Goal: Check status: Check status

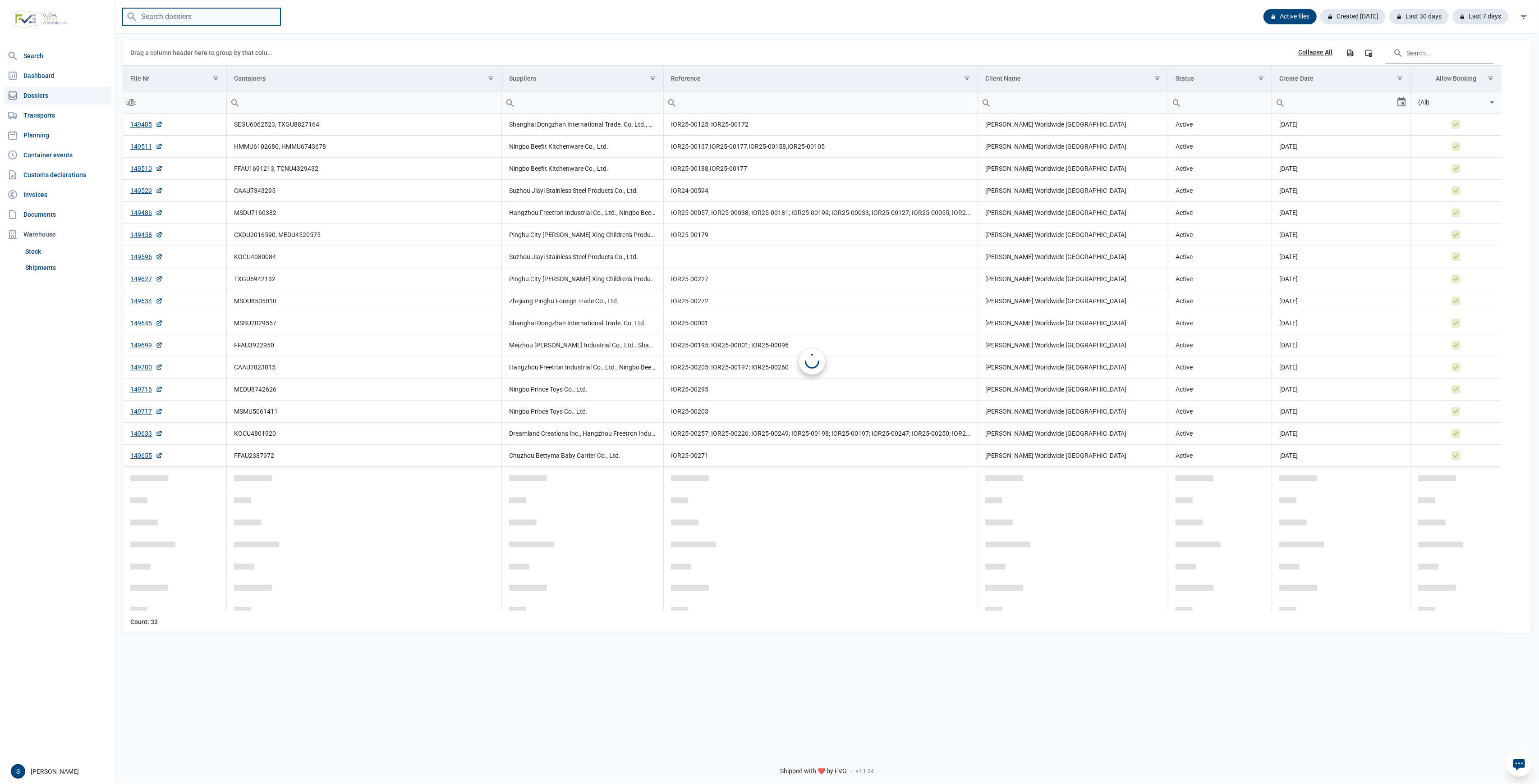
drag, startPoint x: 177, startPoint y: 17, endPoint x: 171, endPoint y: 25, distance: 10.0
click at [177, 17] on input "search" at bounding box center [201, 17] width 158 height 17
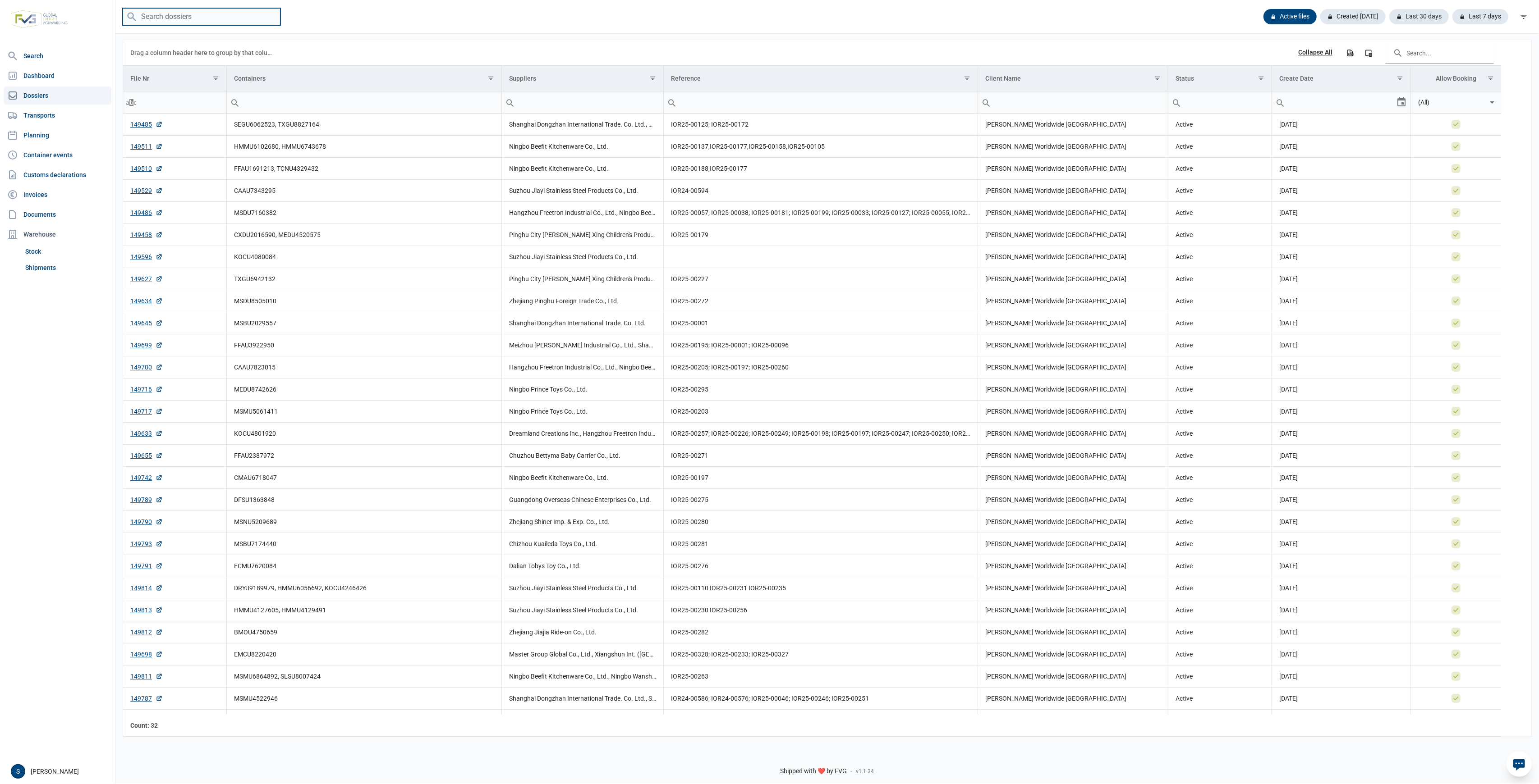
paste input "EMCU8220420"
type input "EMCU8220420"
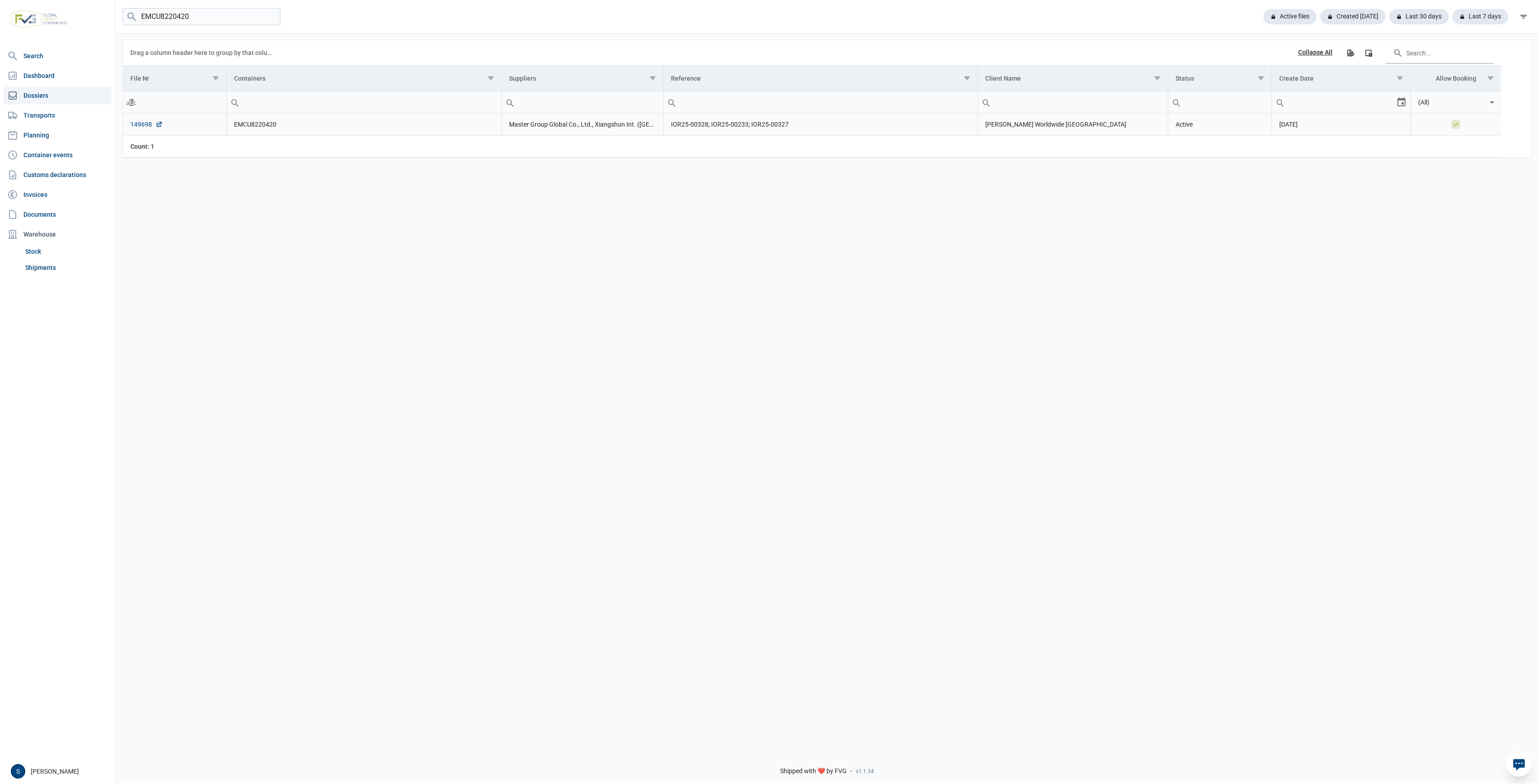
click at [143, 127] on link "149698" at bounding box center [146, 124] width 32 height 9
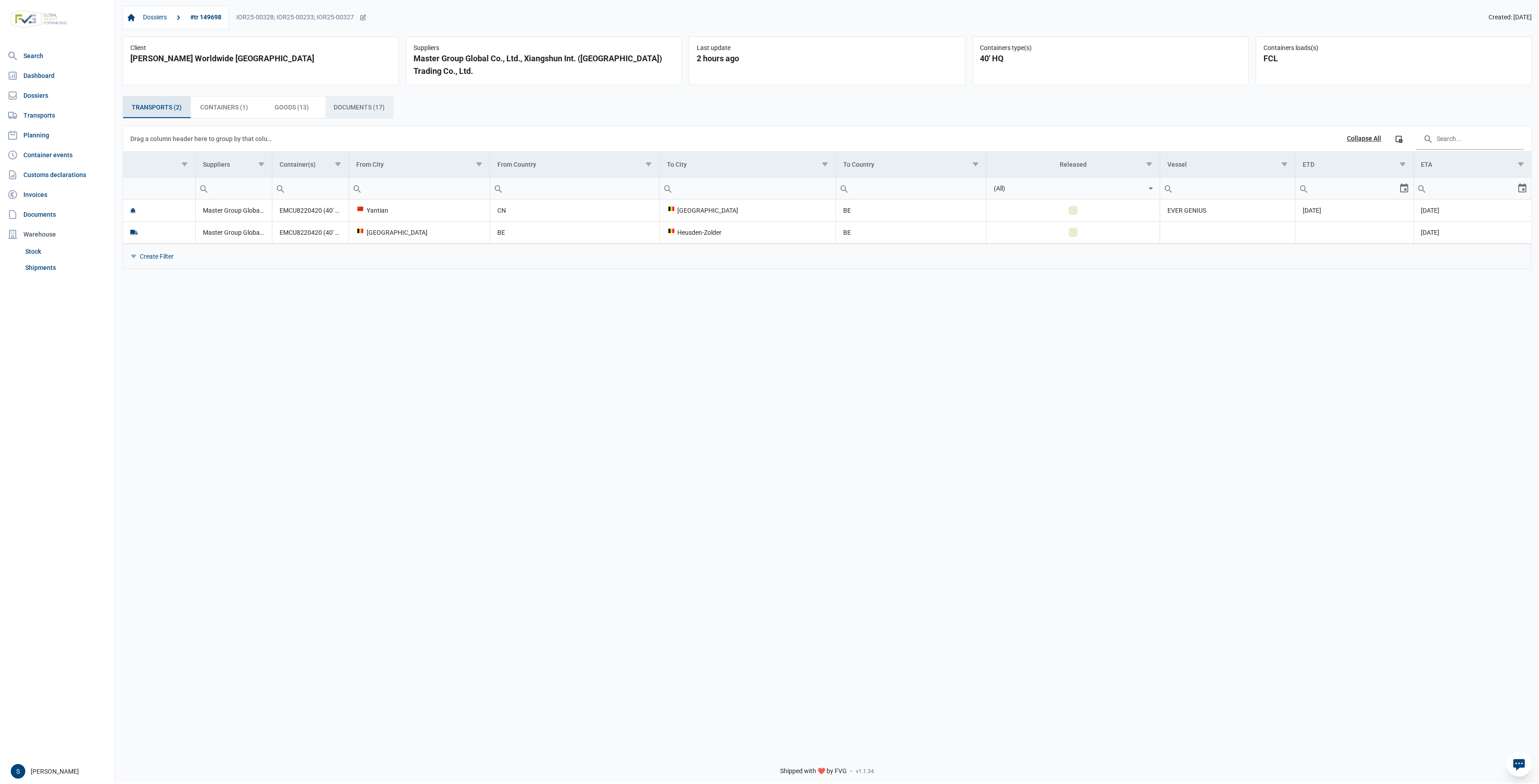
click at [352, 117] on div "Documents (17) Documents (17)" at bounding box center [359, 107] width 68 height 21
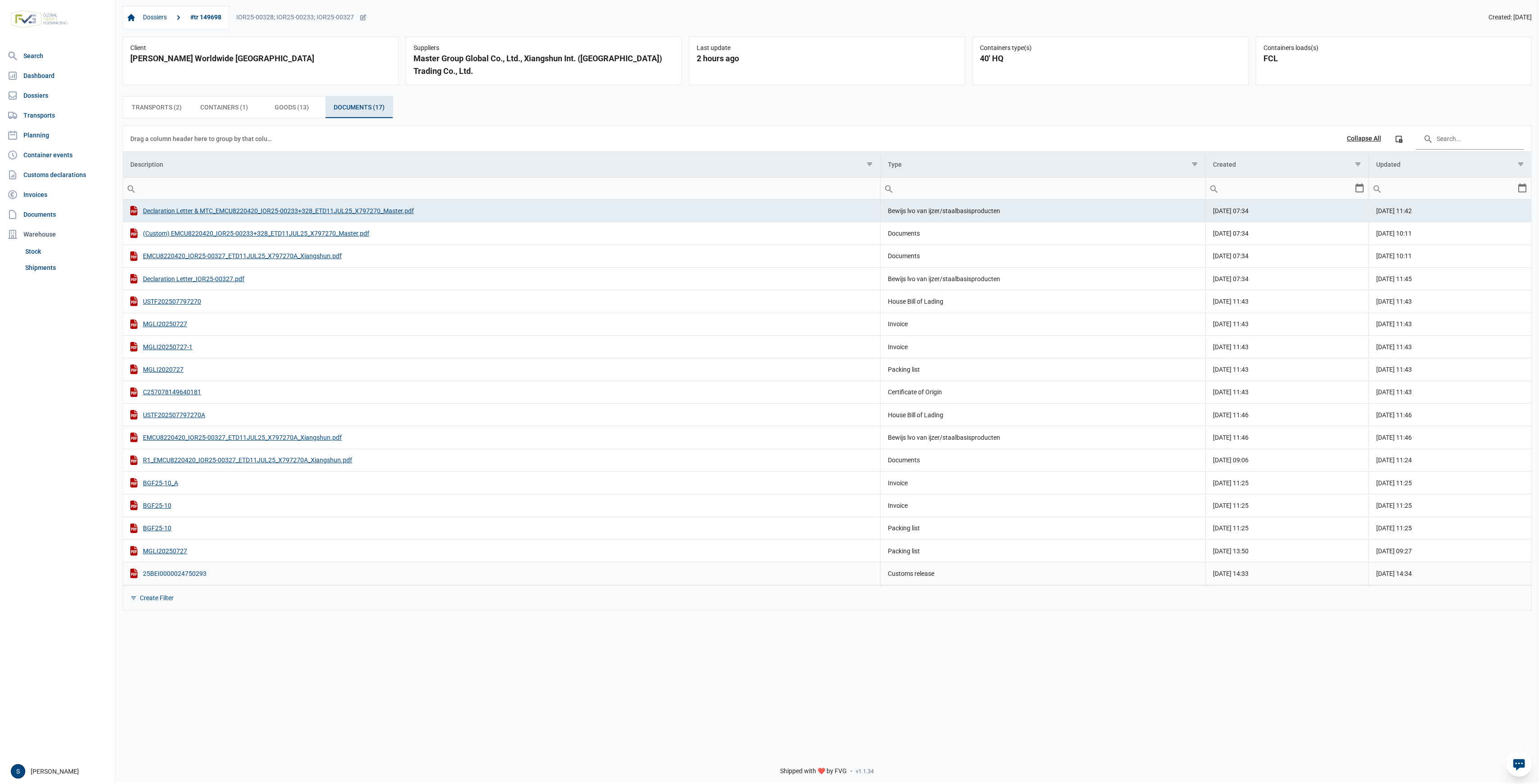
click at [161, 574] on div "25BEI0000024750293" at bounding box center [501, 574] width 743 height 10
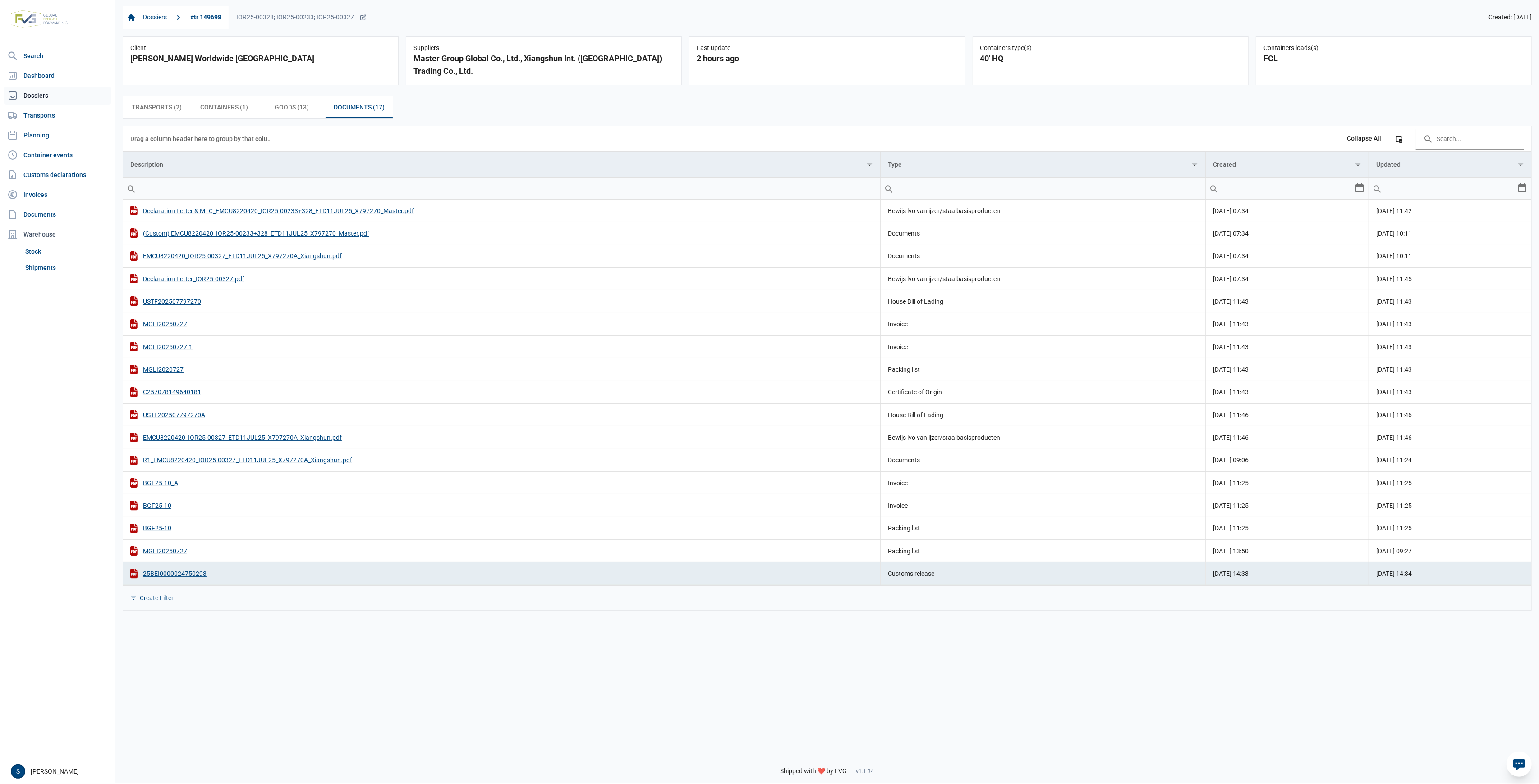
click at [60, 91] on link "Dossiers" at bounding box center [57, 96] width 108 height 18
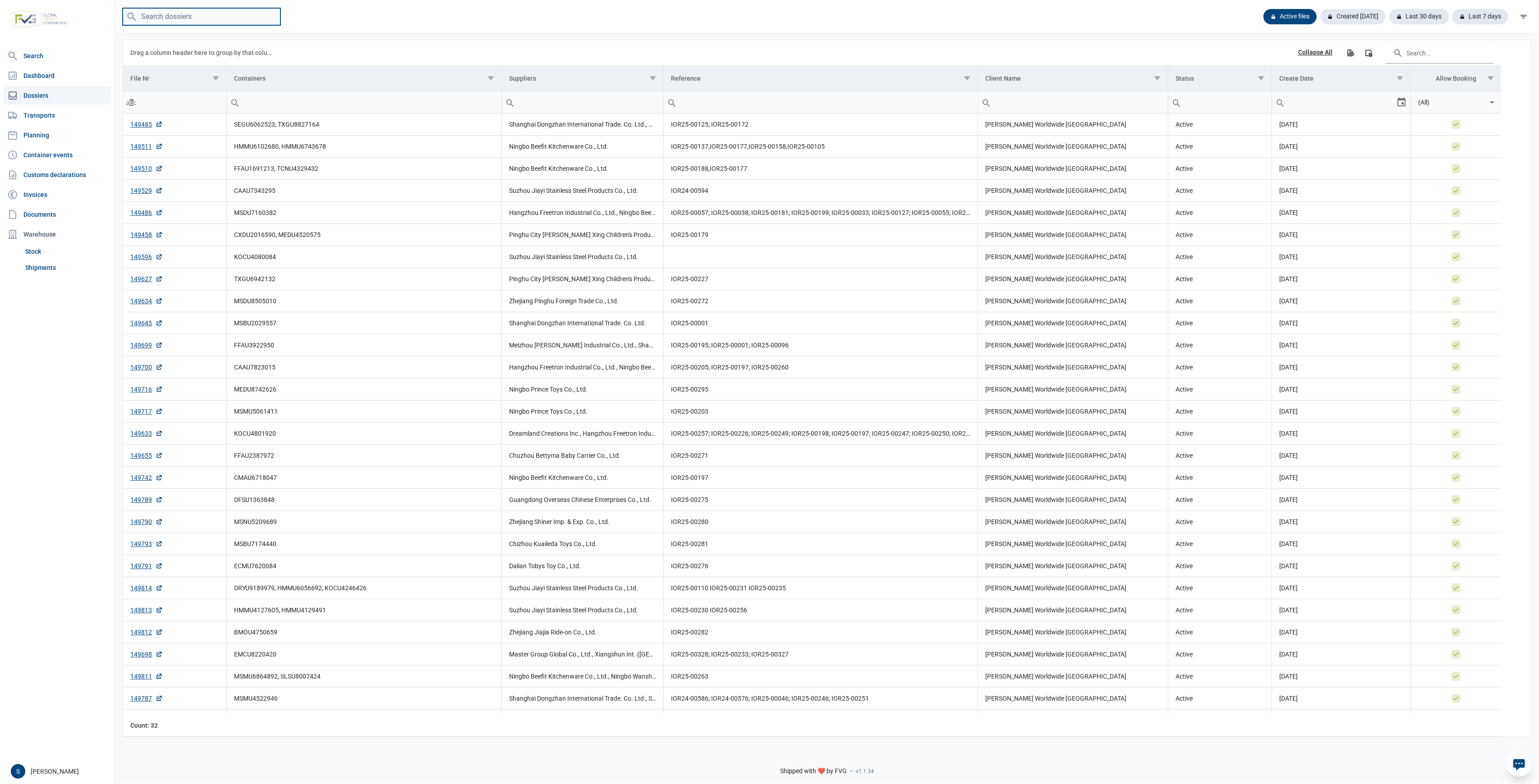
drag, startPoint x: 191, startPoint y: 8, endPoint x: 183, endPoint y: 23, distance: 17.0
click at [190, 8] on input "search" at bounding box center [201, 17] width 158 height 17
paste input "MSDU7160382"
type input "MSDU7160382"
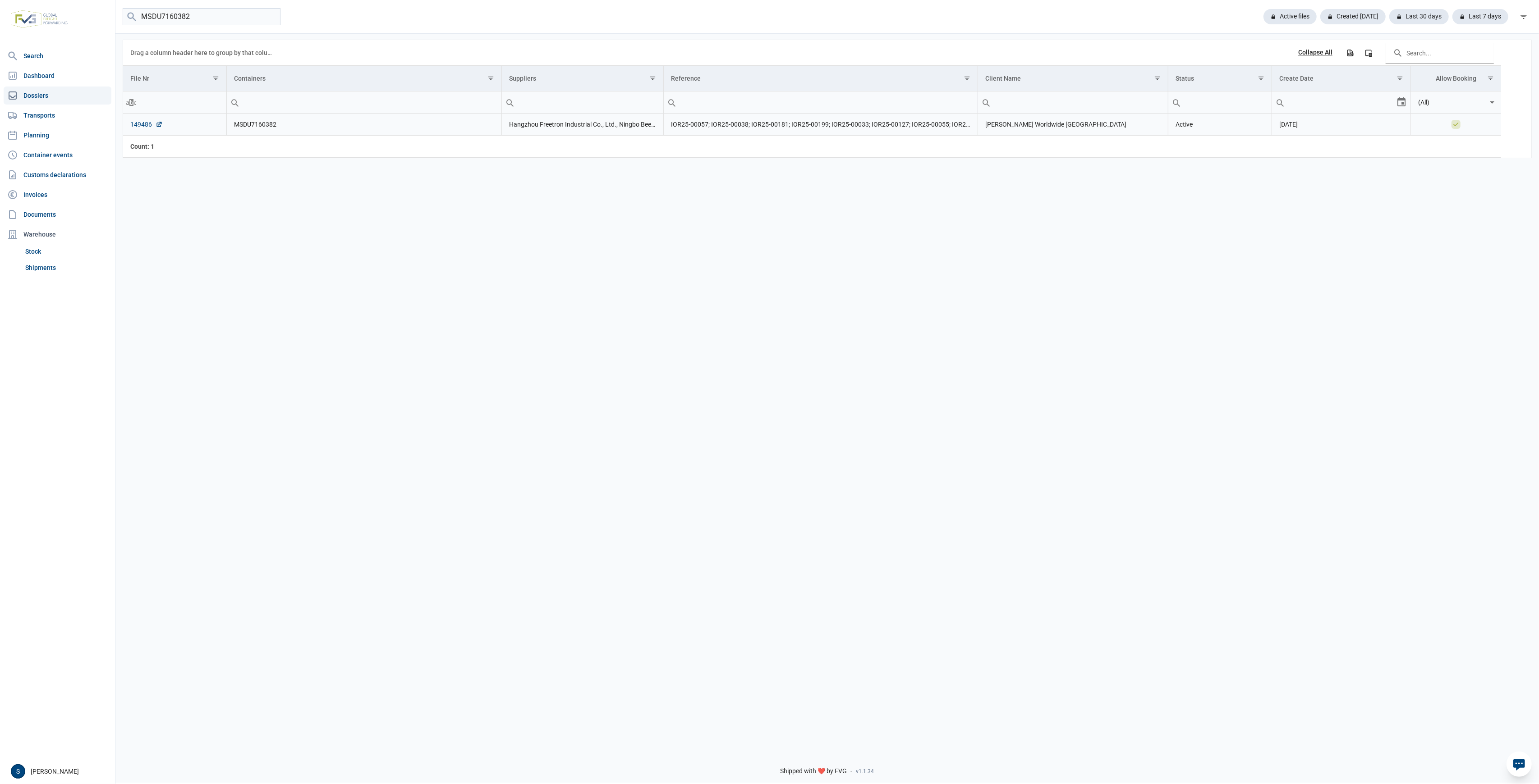
click at [148, 125] on link "149486" at bounding box center [146, 124] width 32 height 9
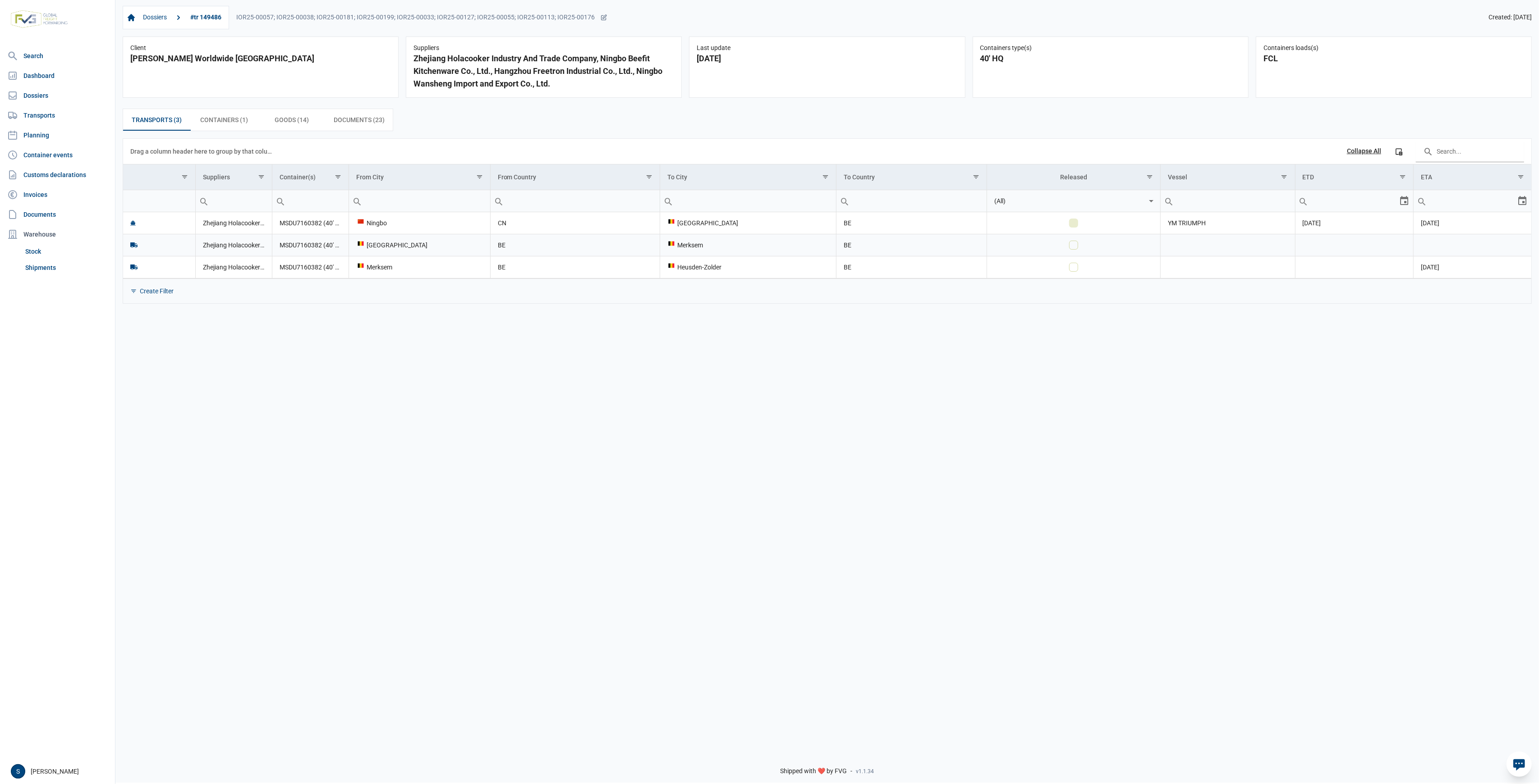
click at [753, 250] on div "Merksem" at bounding box center [748, 245] width 161 height 9
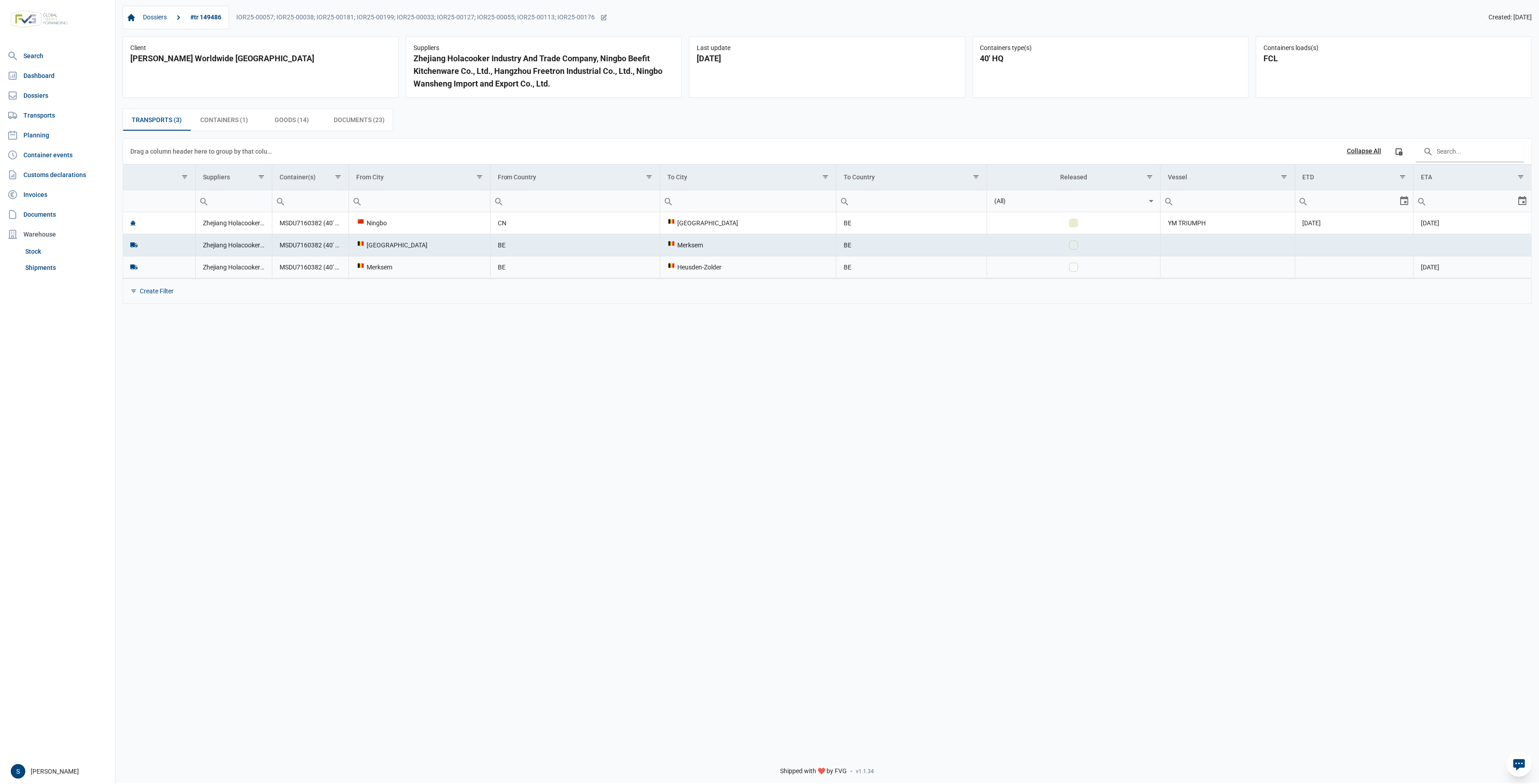
click at [691, 268] on div "Heusden-Zolder" at bounding box center [748, 267] width 161 height 9
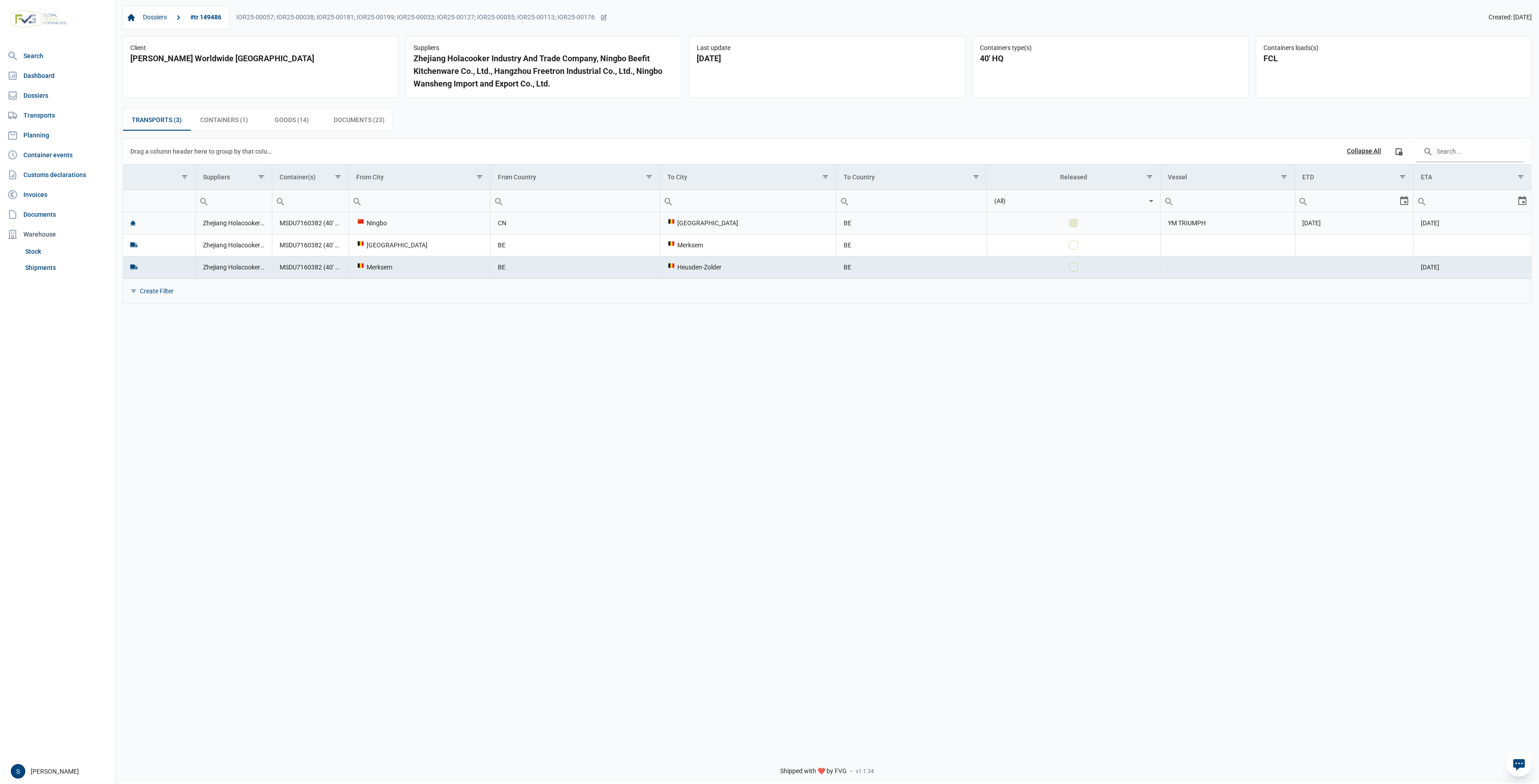
click at [648, 226] on td "CN" at bounding box center [575, 223] width 170 height 22
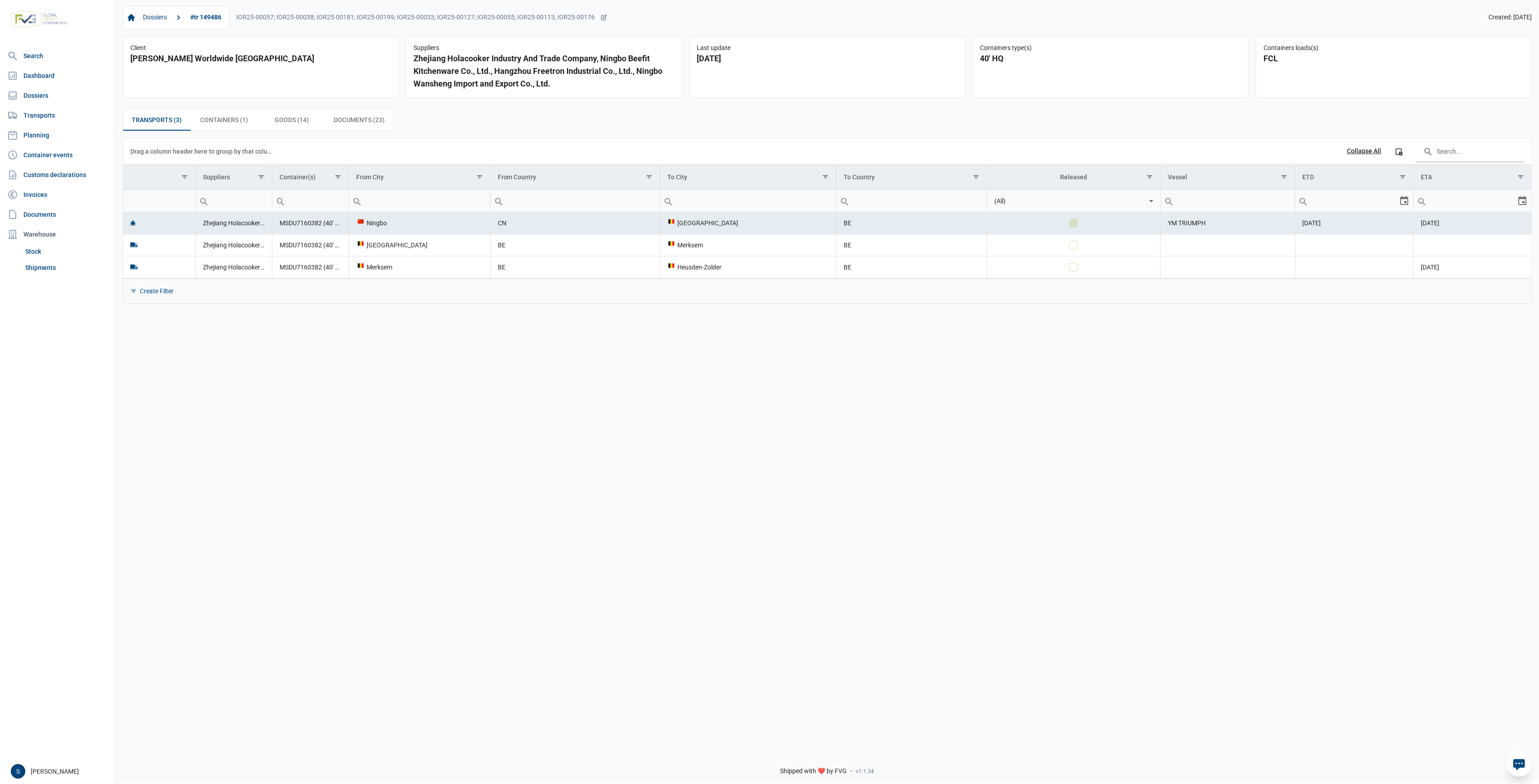
drag, startPoint x: 1461, startPoint y: 222, endPoint x: 1442, endPoint y: 221, distance: 19.0
click at [1450, 222] on td "07-08-2025" at bounding box center [1473, 223] width 118 height 22
drag, startPoint x: 1436, startPoint y: 220, endPoint x: 1431, endPoint y: 220, distance: 5.0
click at [1431, 220] on span "07-08-2025" at bounding box center [1430, 223] width 19 height 7
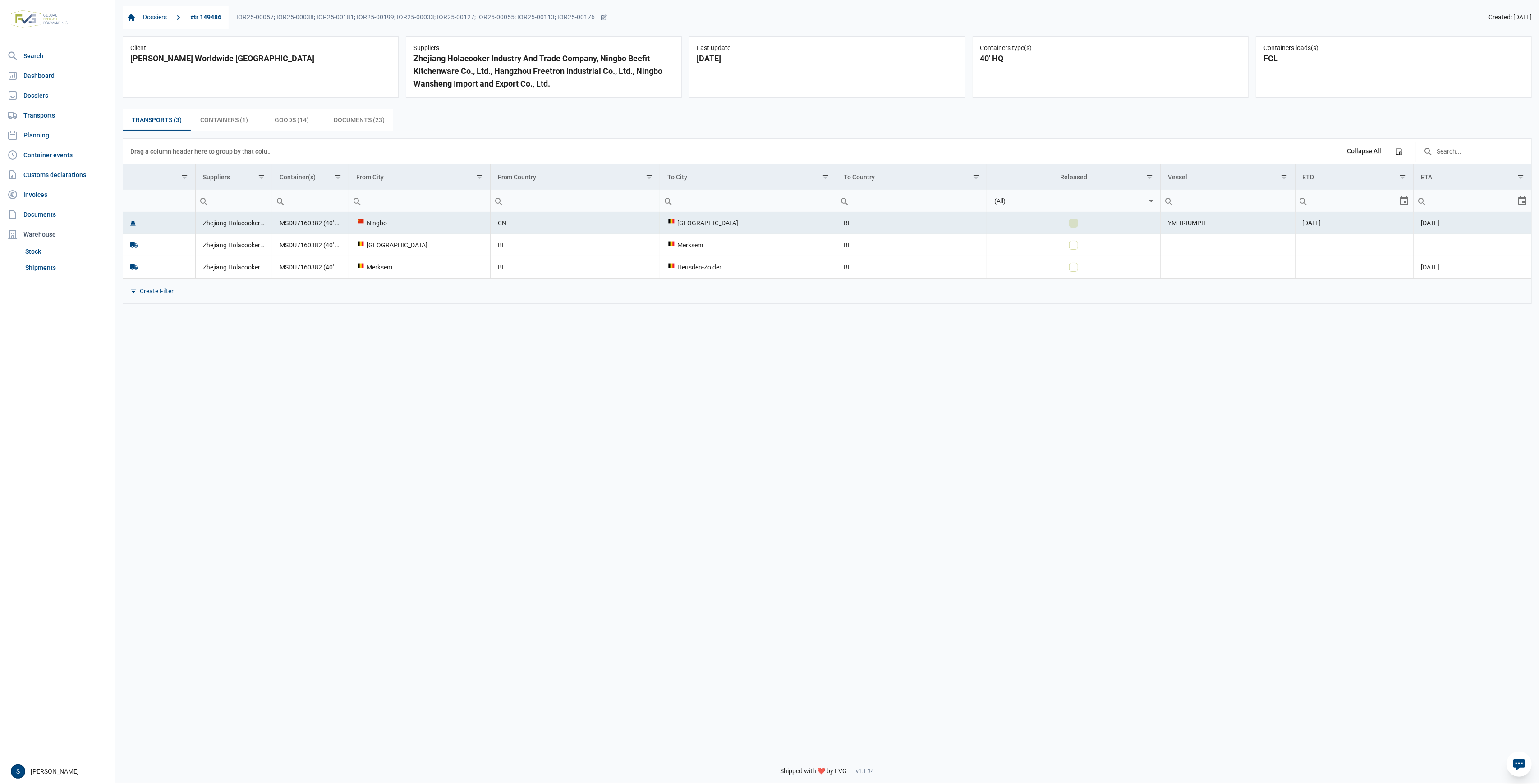
click at [1407, 215] on td "16-06-2025" at bounding box center [1354, 223] width 119 height 22
click at [1341, 220] on td "16-06-2025" at bounding box center [1354, 223] width 119 height 22
click at [354, 122] on span "Documents (23) Documents (23)" at bounding box center [359, 120] width 51 height 11
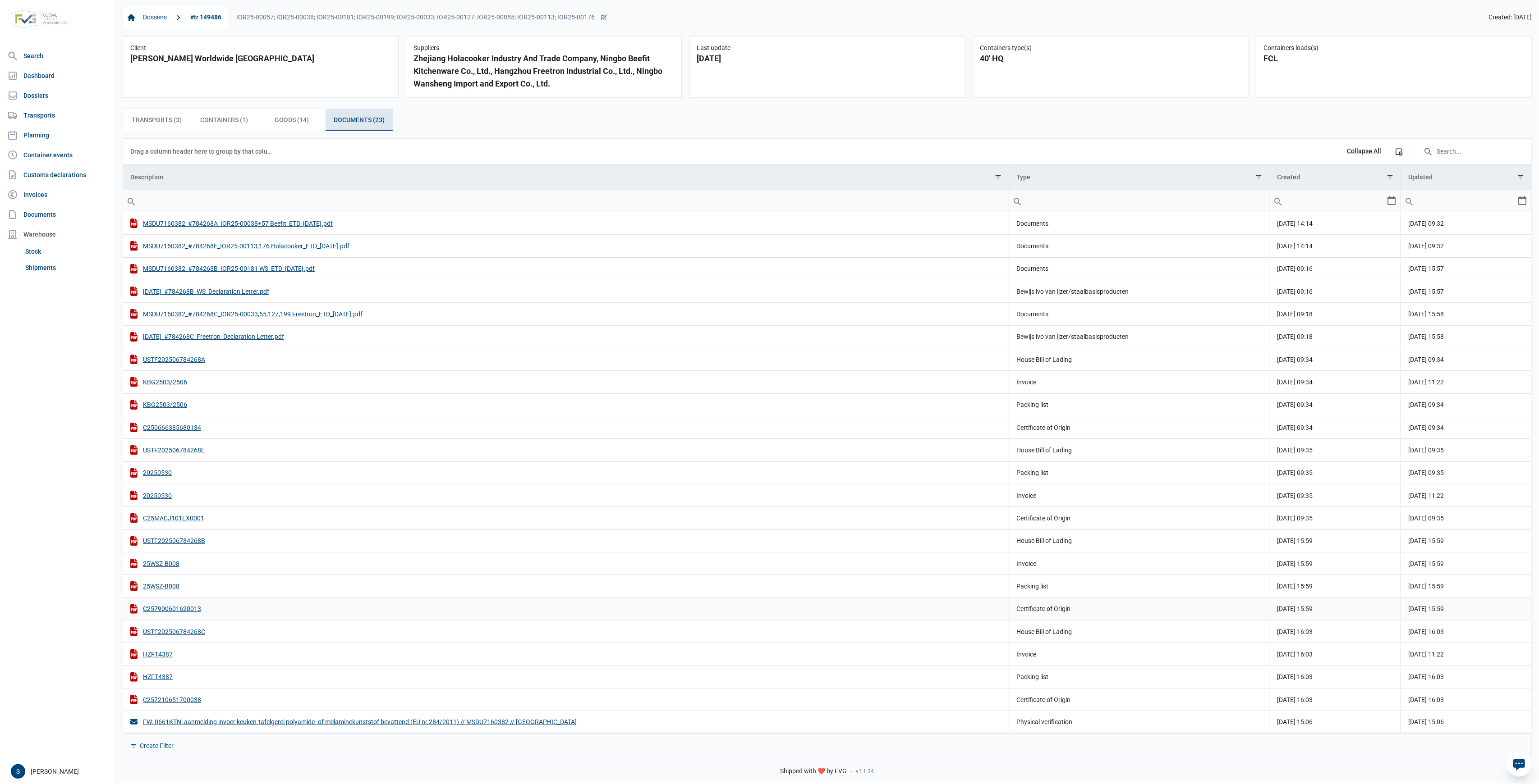
click at [687, 580] on td "25WSZ-B008" at bounding box center [566, 586] width 886 height 23
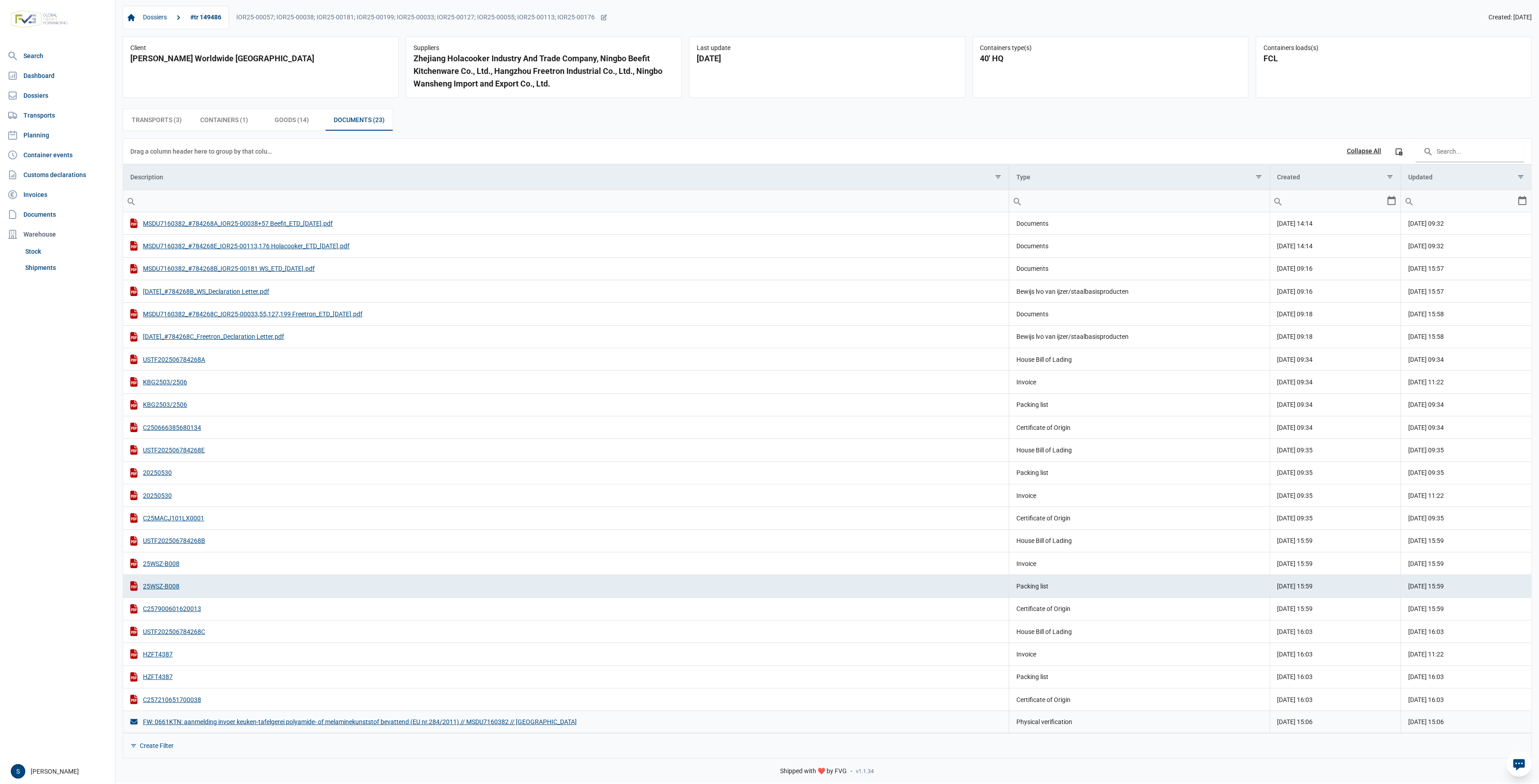
click at [1017, 721] on td "Physical verification" at bounding box center [1139, 722] width 261 height 22
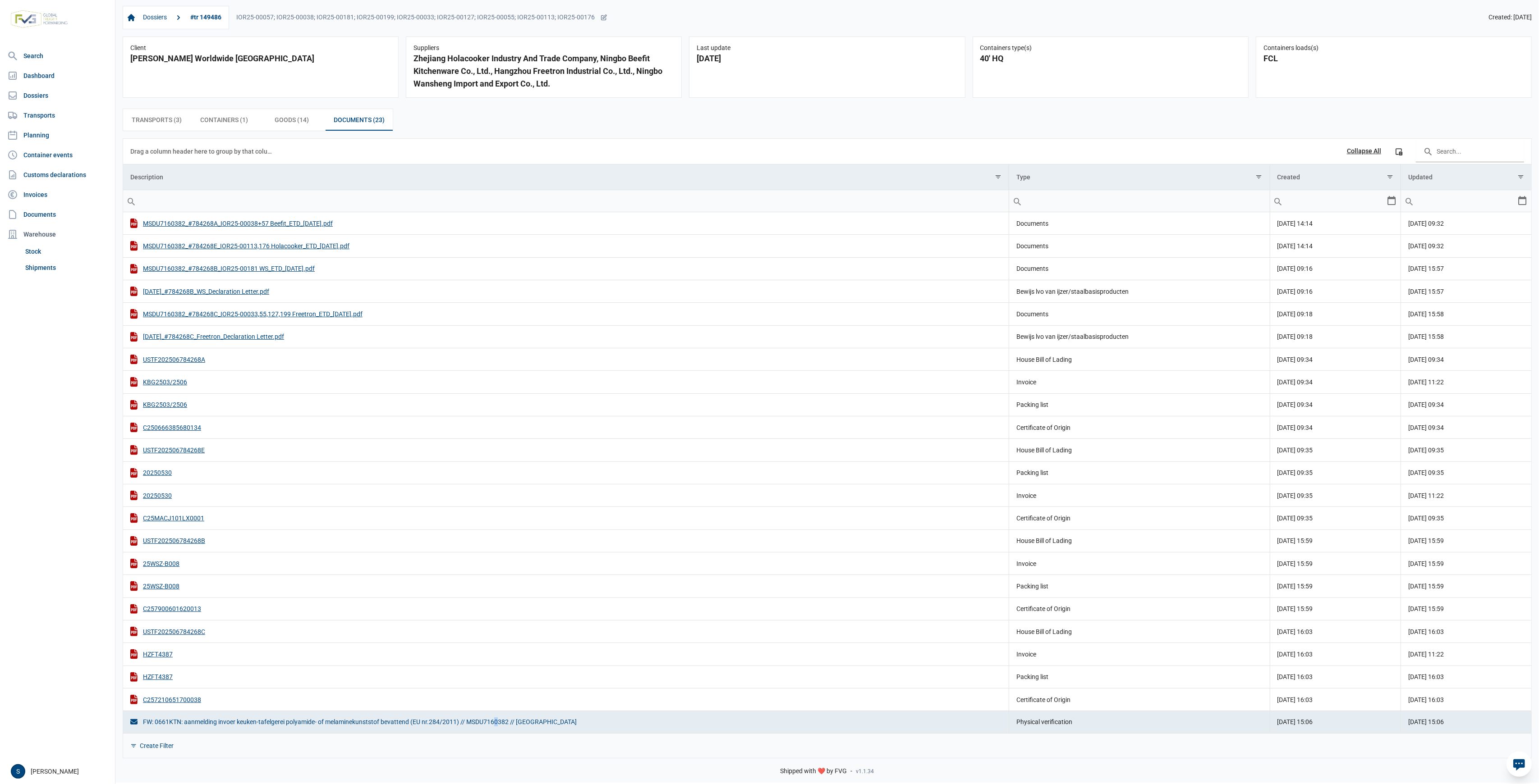
click at [494, 721] on div "FW: 0661KTN: aanmelding invoer keuken-tafelgerei polyamide- of melaminekunststo…" at bounding box center [566, 722] width 871 height 9
drag, startPoint x: 430, startPoint y: 716, endPoint x: 427, endPoint y: 720, distance: 5.0
click at [430, 716] on td "FW: 0661KTN: aanmelding invoer keuken-tafelgerei polyamide- of melaminekunststo…" at bounding box center [566, 722] width 886 height 22
click at [425, 725] on div "FW: 0661KTN: aanmelding invoer keuken-tafelgerei polyamide- of melaminekunststo…" at bounding box center [566, 722] width 871 height 9
click at [288, 727] on td "FW: 0661KTN: aanmelding invoer keuken-tafelgerei polyamide- of melaminekunststo…" at bounding box center [566, 722] width 886 height 22
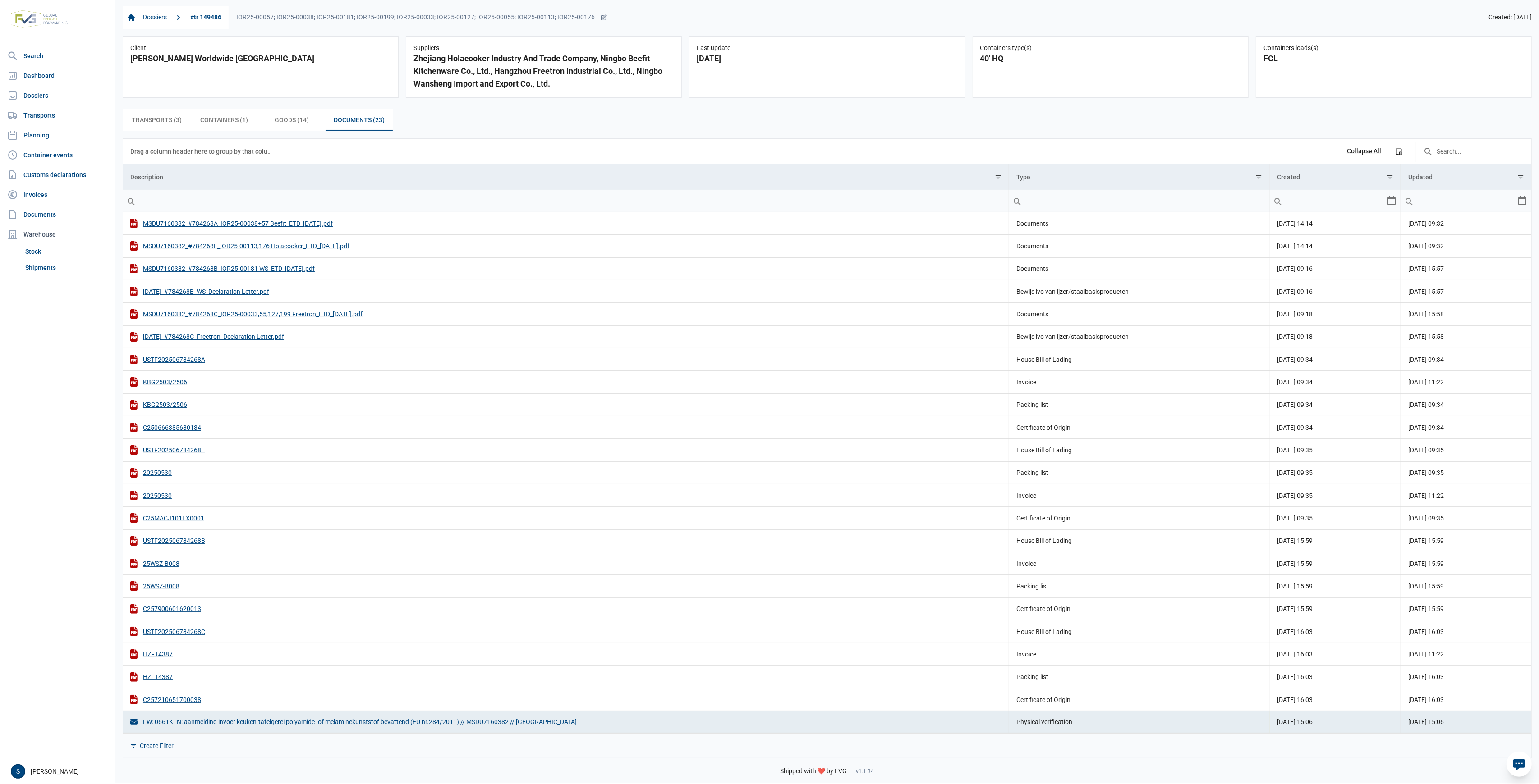
click at [421, 721] on div "FW: 0661KTN: aanmelding invoer keuken-tafelgerei polyamide- of melaminekunststo…" at bounding box center [566, 722] width 871 height 9
drag, startPoint x: 421, startPoint y: 721, endPoint x: 334, endPoint y: 725, distance: 87.1
click at [334, 726] on td "FW: 0661KTN: aanmelding invoer keuken-tafelgerei polyamide- of melaminekunststo…" at bounding box center [566, 722] width 886 height 22
click at [334, 724] on div "FW: 0661KTN: aanmelding invoer keuken-tafelgerei polyamide- of melaminekunststo…" at bounding box center [566, 722] width 871 height 9
click at [334, 721] on div "FW: 0661KTN: aanmelding invoer keuken-tafelgerei polyamide- of melaminekunststo…" at bounding box center [566, 722] width 871 height 9
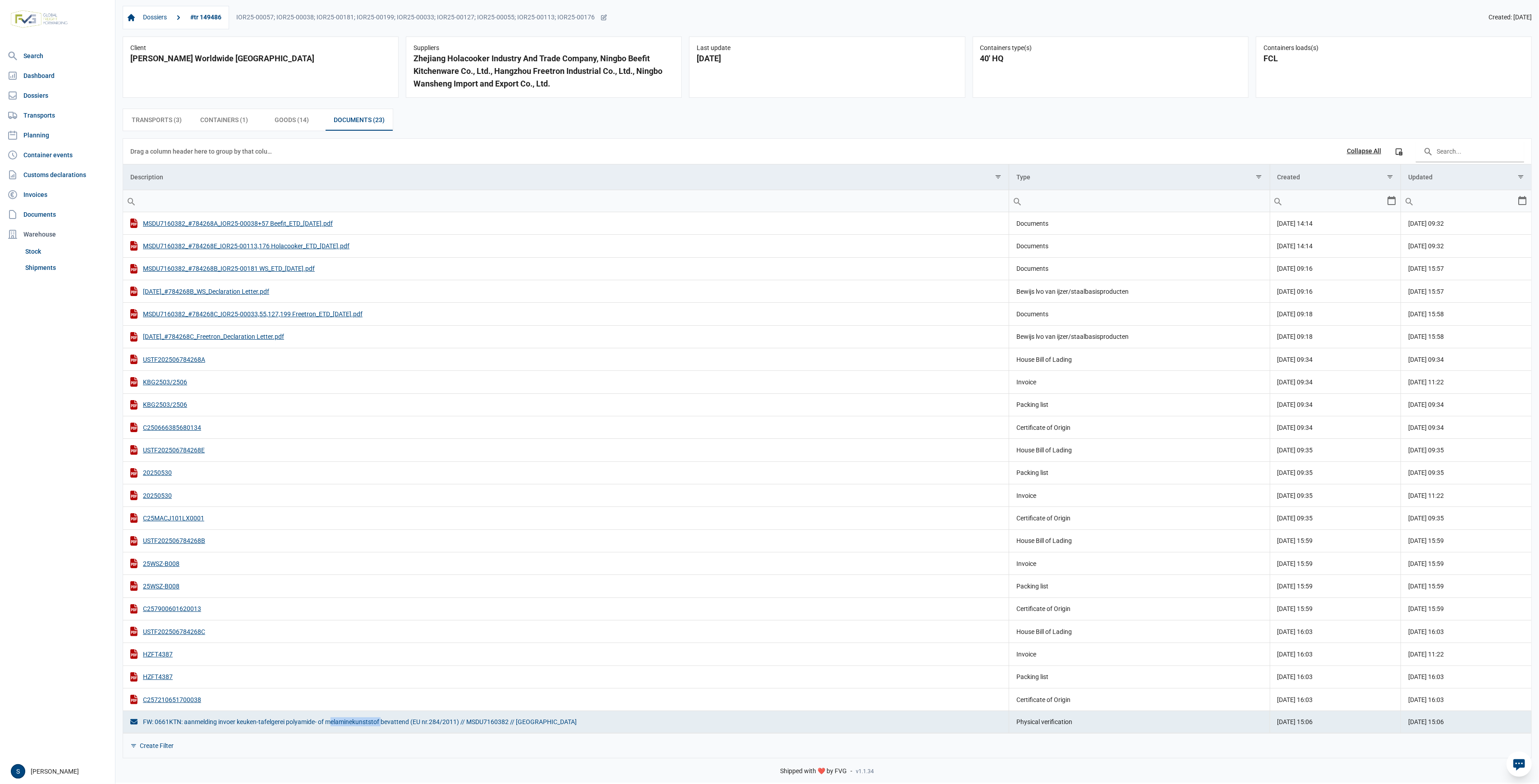
click at [334, 721] on div "FW: 0661KTN: aanmelding invoer keuken-tafelgerei polyamide- of melaminekunststo…" at bounding box center [566, 722] width 871 height 9
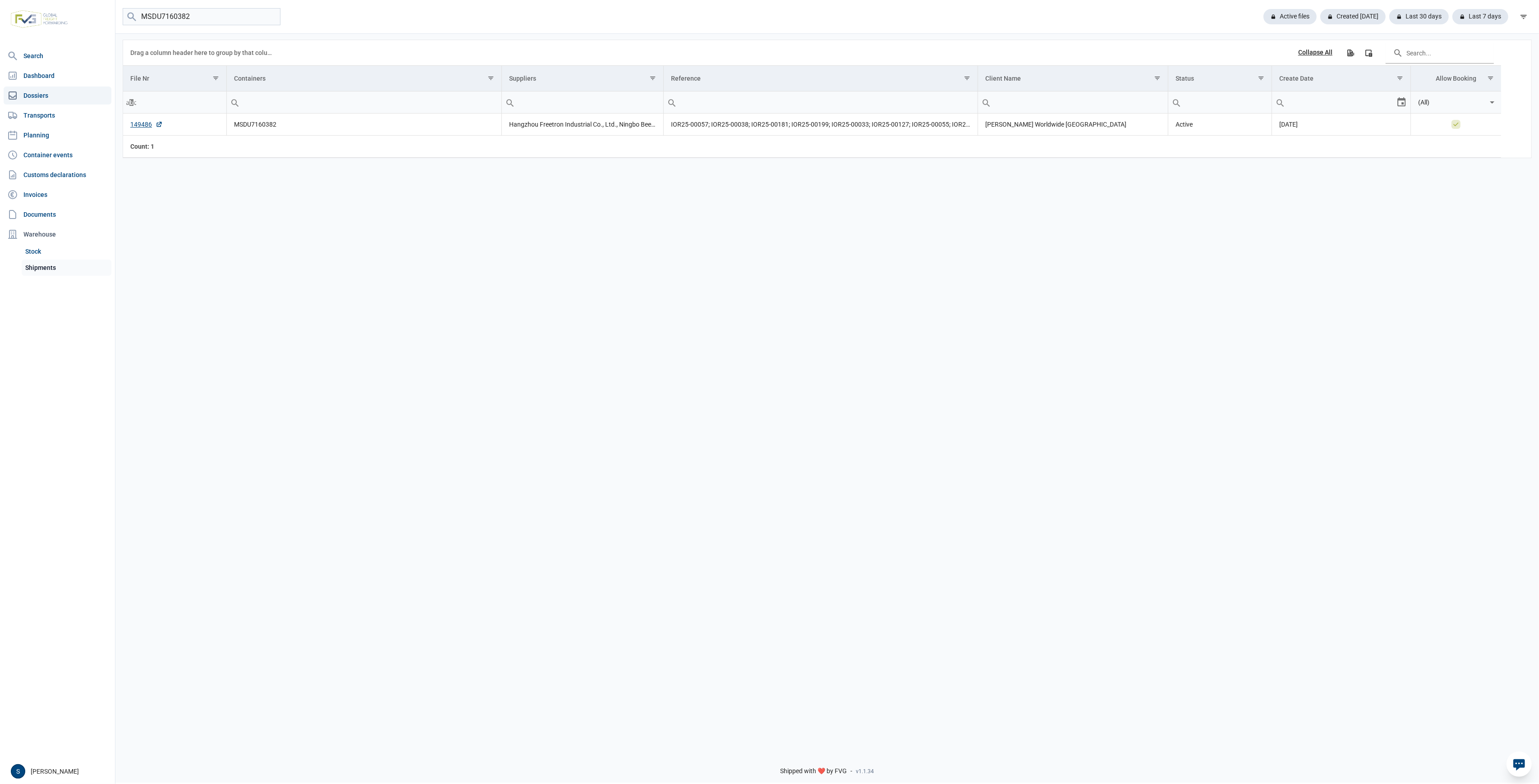
click at [54, 262] on link "Shipments" at bounding box center [66, 268] width 90 height 16
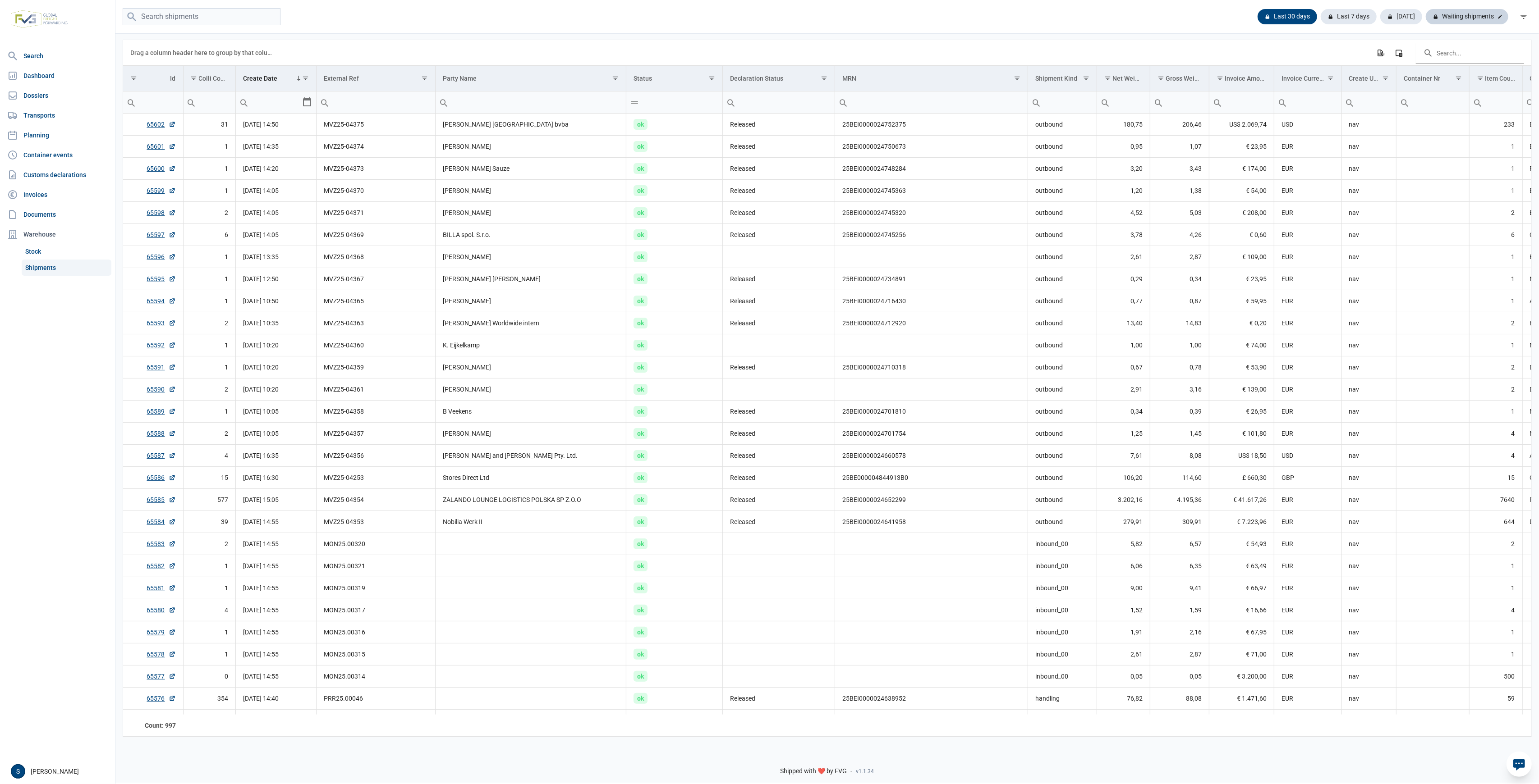
click at [1447, 23] on div "Waiting shipments" at bounding box center [1467, 17] width 82 height 16
